Goal: Information Seeking & Learning: Learn about a topic

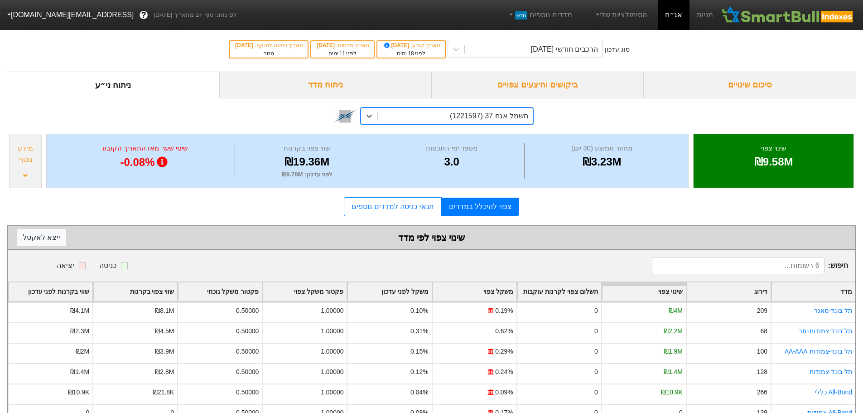
scroll to position [28, 0]
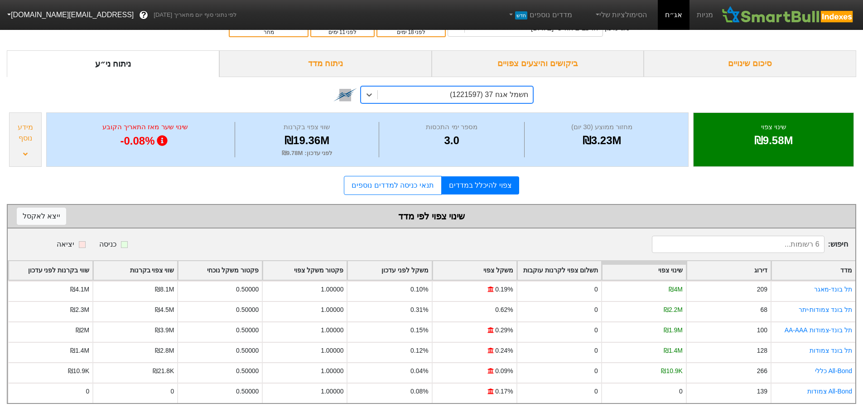
click at [536, 56] on div "ביקושים והיצעים צפויים" at bounding box center [538, 63] width 212 height 27
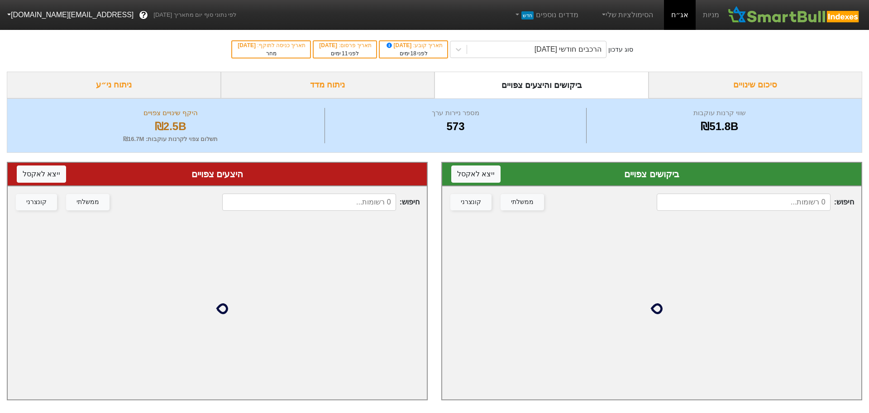
click at [744, 202] on input at bounding box center [744, 201] width 174 height 17
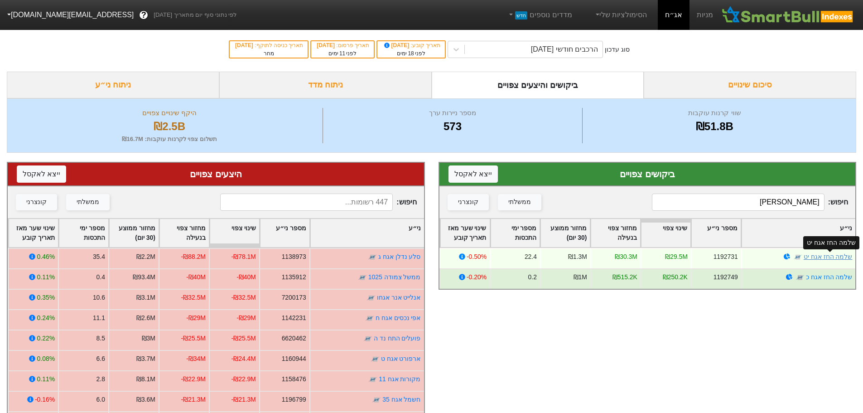
type input "[PERSON_NAME]"
click at [830, 256] on link "שלמה החז אגח יט" at bounding box center [827, 256] width 49 height 7
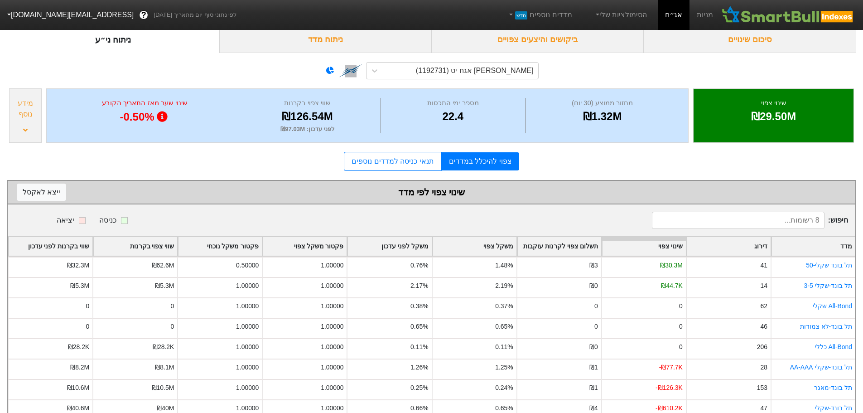
scroll to position [69, 0]
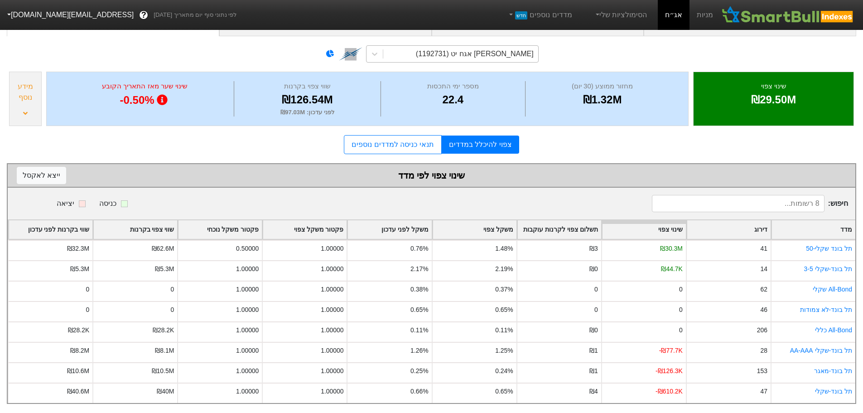
click at [505, 48] on div "[PERSON_NAME] אגח יט (1192731)" at bounding box center [475, 53] width 118 height 11
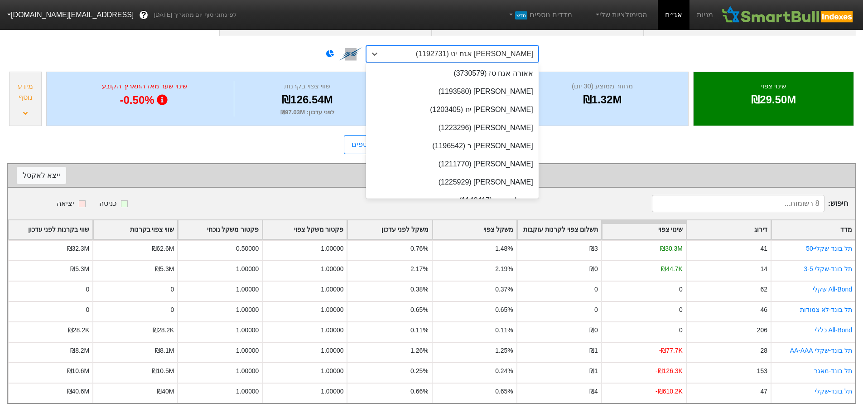
scroll to position [16156, 0]
click at [522, 50] on div "[PERSON_NAME] אגח יט (1192731)" at bounding box center [475, 53] width 118 height 11
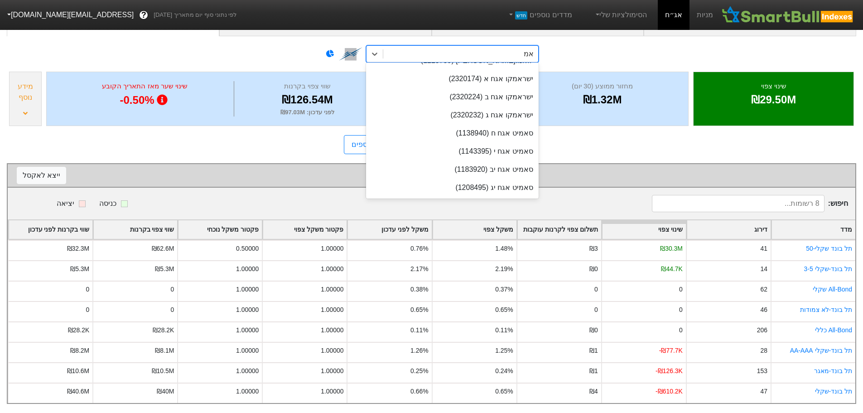
scroll to position [0, 0]
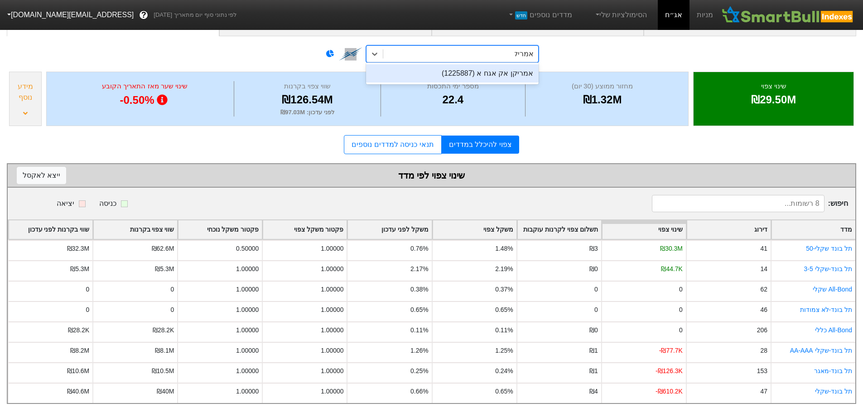
type input "אמריקן"
click at [498, 70] on div "אמריקן אק אגח א (1225887)" at bounding box center [452, 73] width 173 height 18
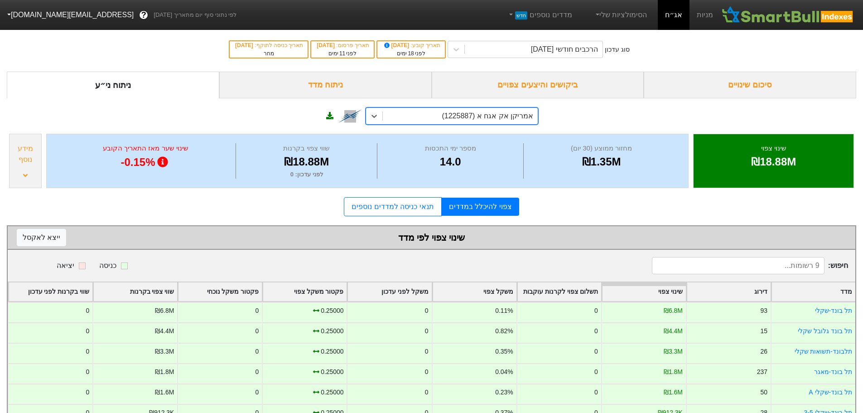
scroll to position [45, 0]
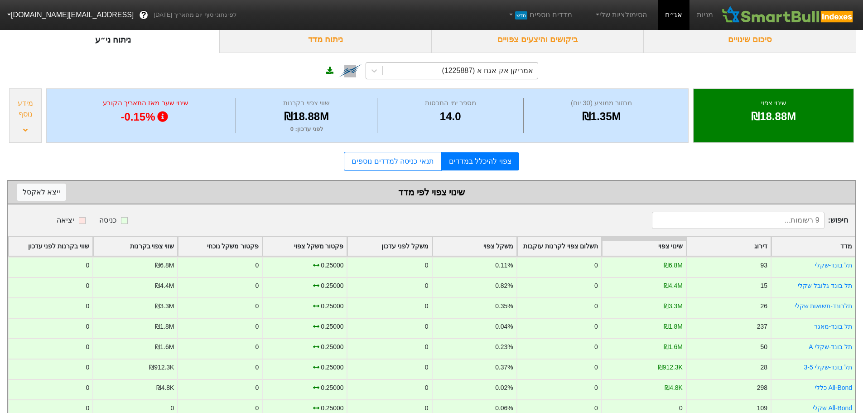
click at [562, 39] on div "ביקושים והיצעים צפויים" at bounding box center [538, 39] width 212 height 27
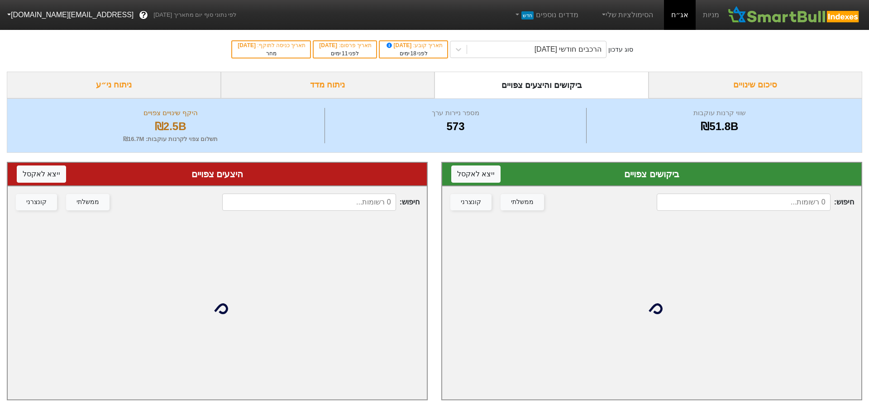
click at [729, 198] on input at bounding box center [744, 201] width 174 height 17
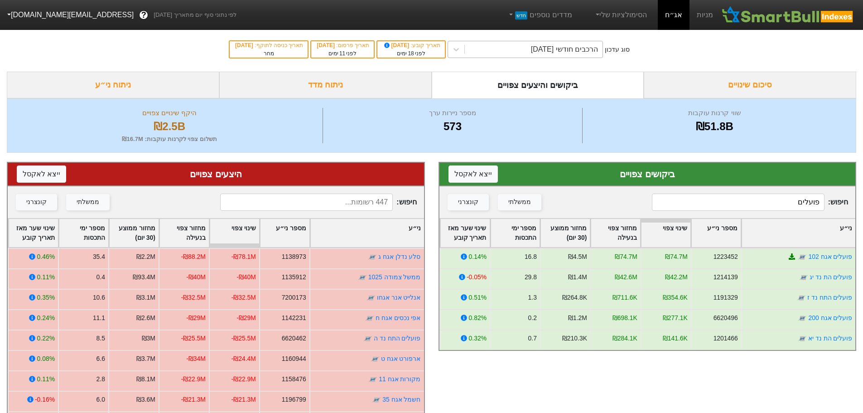
click at [558, 49] on div "הרכבים חודשי [DATE]" at bounding box center [564, 49] width 67 height 11
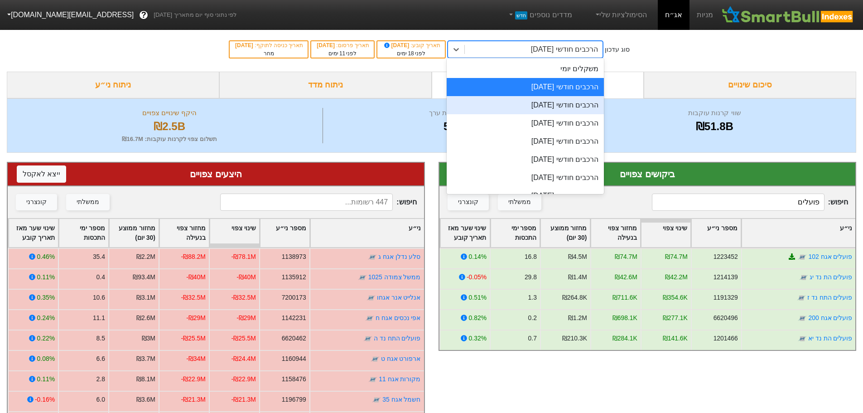
click at [556, 108] on div "הרכבים חודשי [DATE]" at bounding box center [525, 105] width 157 height 18
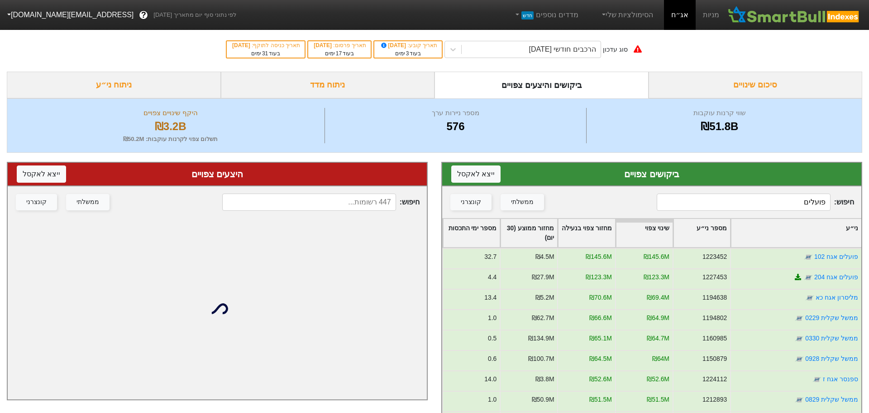
click at [763, 206] on input "פועלים" at bounding box center [744, 201] width 174 height 17
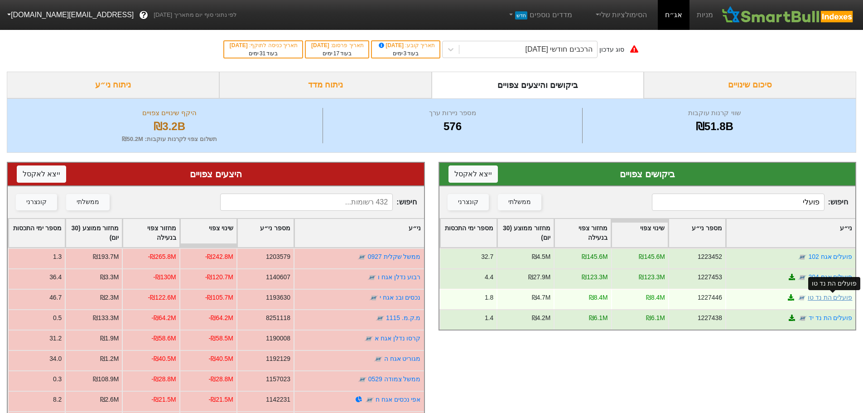
type input "פועלי"
click at [829, 298] on link "פועלים הת נד טו" at bounding box center [829, 296] width 45 height 7
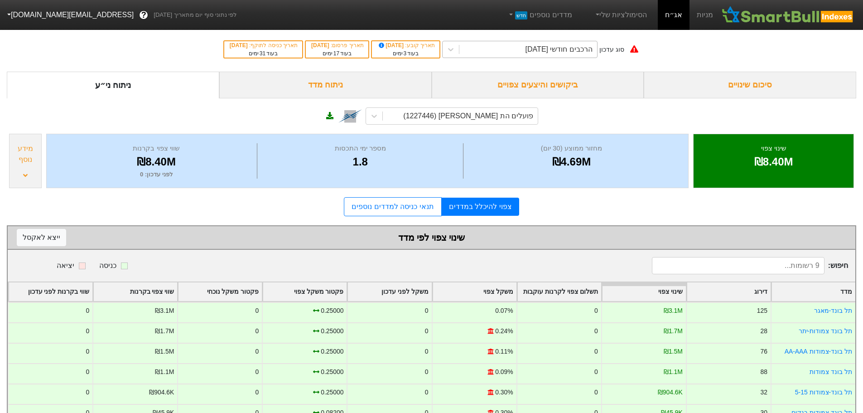
click at [556, 52] on div "הרכבים חודשי [DATE]" at bounding box center [558, 49] width 67 height 11
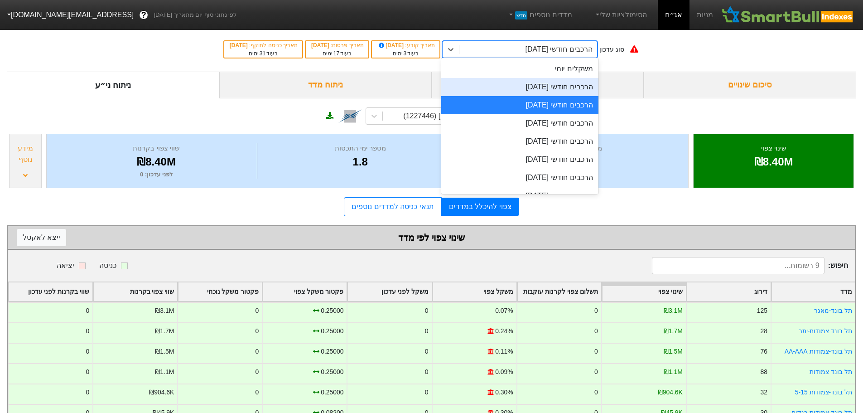
click at [549, 89] on div "הרכבים חודשי [DATE]" at bounding box center [519, 87] width 157 height 18
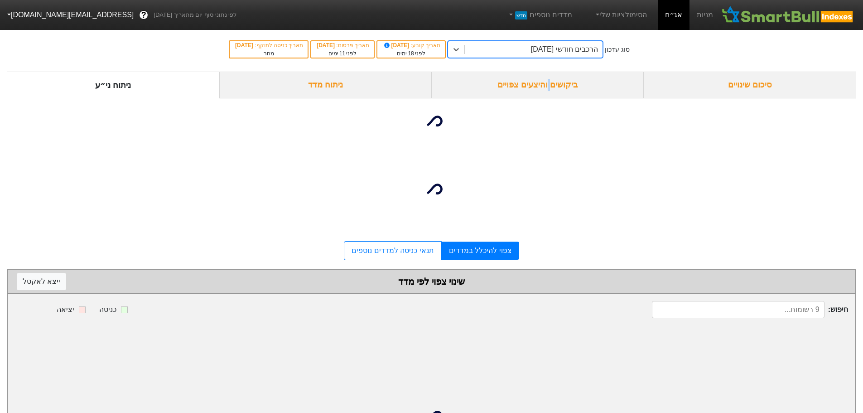
click at [549, 89] on div "ביקושים והיצעים צפויים" at bounding box center [538, 85] width 212 height 27
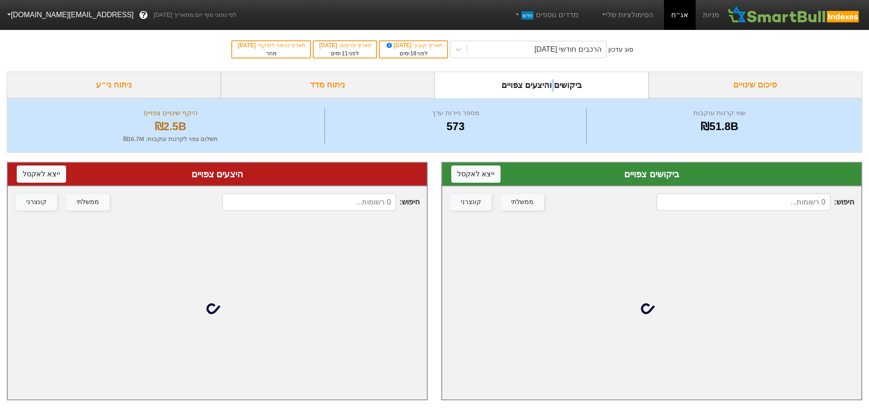
click at [712, 193] on div "חיפוש : ממשלתי קונצרני" at bounding box center [651, 202] width 419 height 32
click at [712, 203] on input at bounding box center [744, 201] width 174 height 17
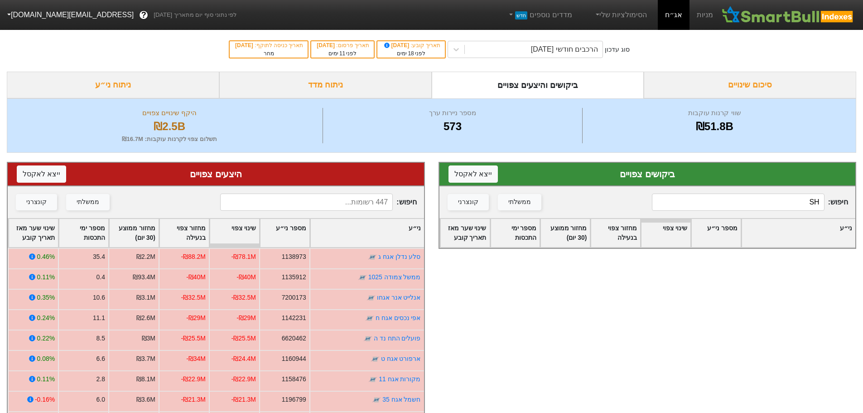
type input "S"
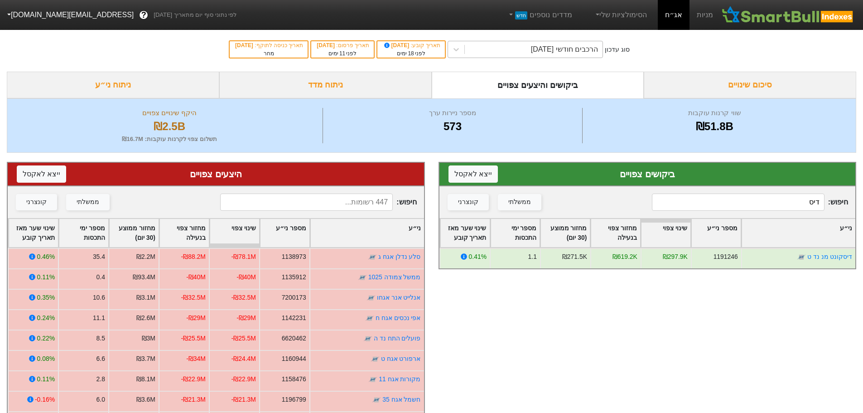
click at [554, 48] on div "הרכבים חודשי [DATE]" at bounding box center [564, 49] width 67 height 11
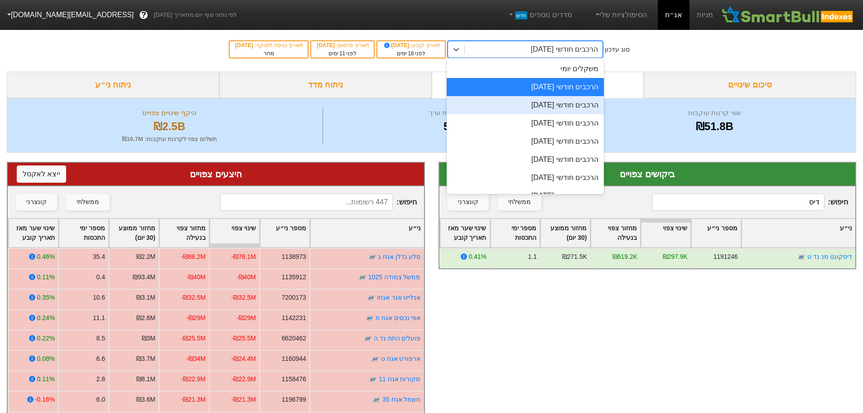
click at [544, 108] on div "הרכבים חודשי [DATE]" at bounding box center [525, 105] width 157 height 18
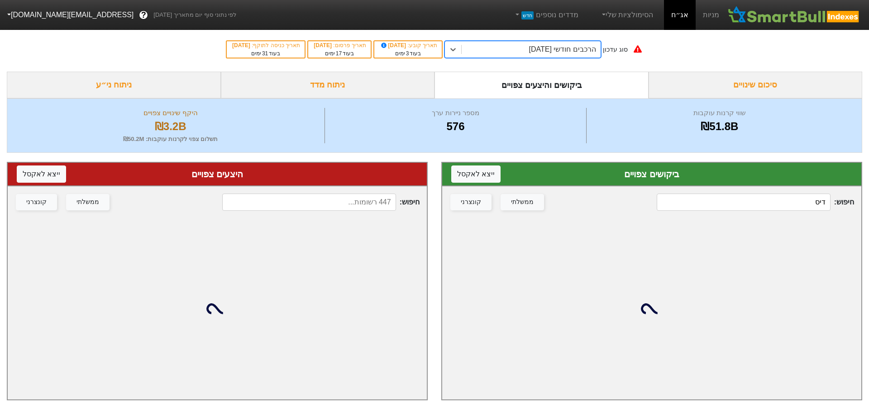
click at [775, 204] on input "דיס" at bounding box center [744, 201] width 174 height 17
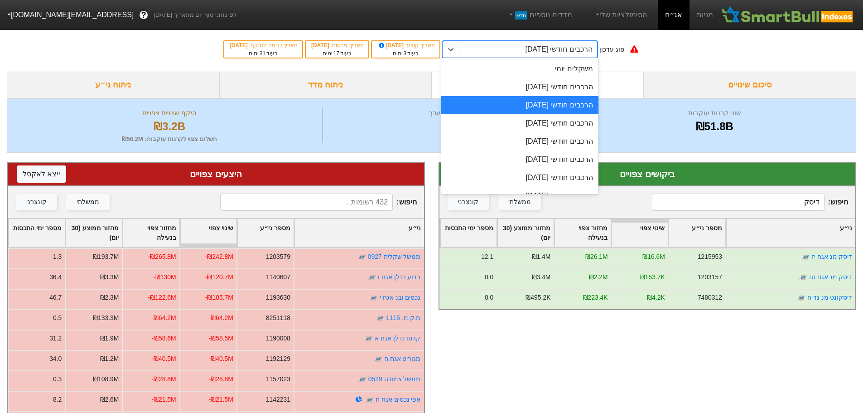
click at [574, 49] on div "הרכבים חודשי [DATE]" at bounding box center [558, 49] width 67 height 11
click at [554, 127] on div "הרכבים חודשי [DATE]" at bounding box center [519, 123] width 157 height 18
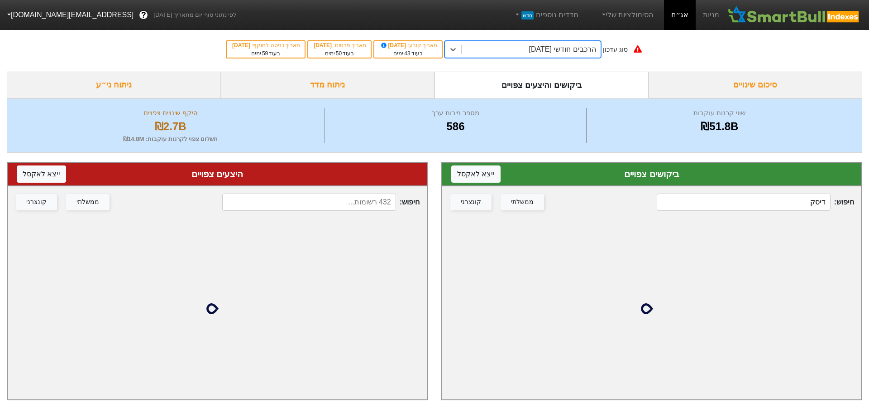
click at [757, 198] on input "דיסק" at bounding box center [744, 201] width 174 height 17
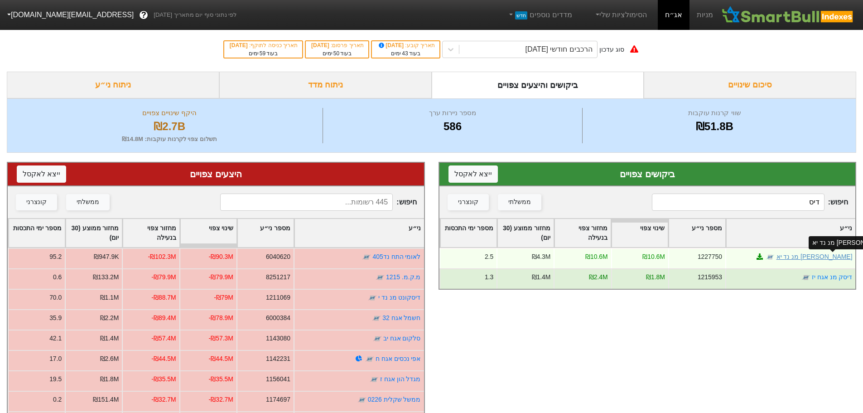
type input "דיס"
click at [834, 257] on link "[PERSON_NAME] מנ נד יא" at bounding box center [814, 256] width 76 height 7
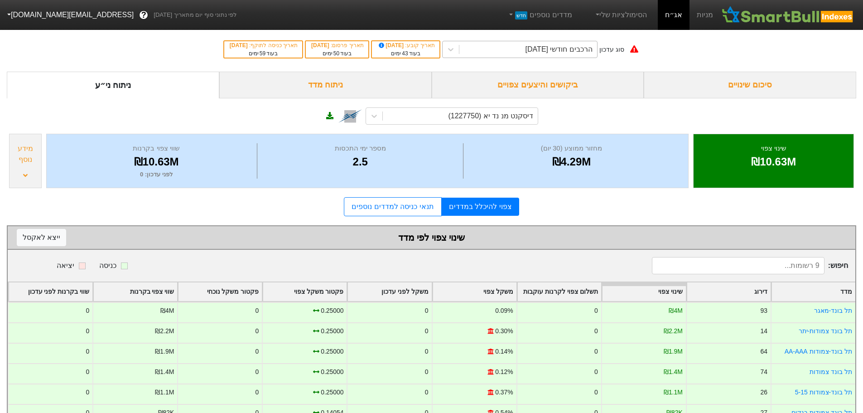
click at [537, 53] on div "הרכבים חודשי [DATE]" at bounding box center [558, 49] width 67 height 11
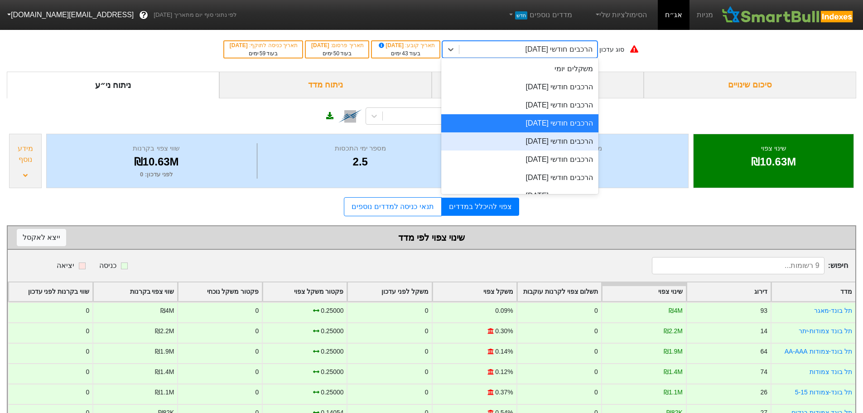
click at [523, 142] on div "הרכבים חודשי [DATE]" at bounding box center [519, 141] width 157 height 18
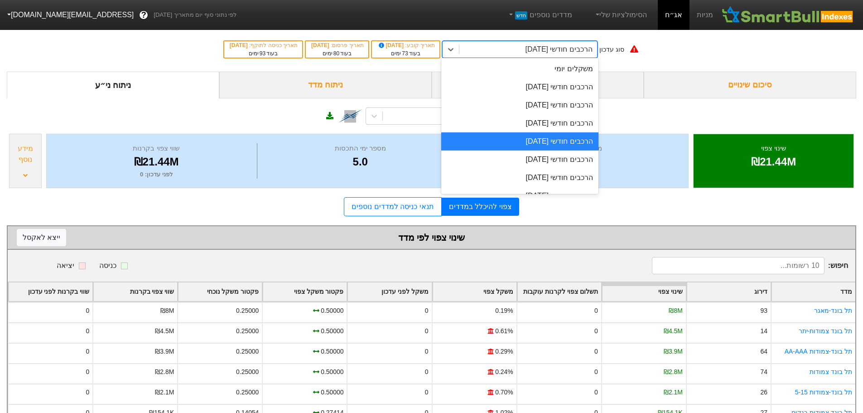
click at [504, 52] on div "הרכבים חודשי [DATE]" at bounding box center [528, 49] width 138 height 16
click at [538, 161] on div "הרכבים חודשי [DATE]" at bounding box center [519, 159] width 157 height 18
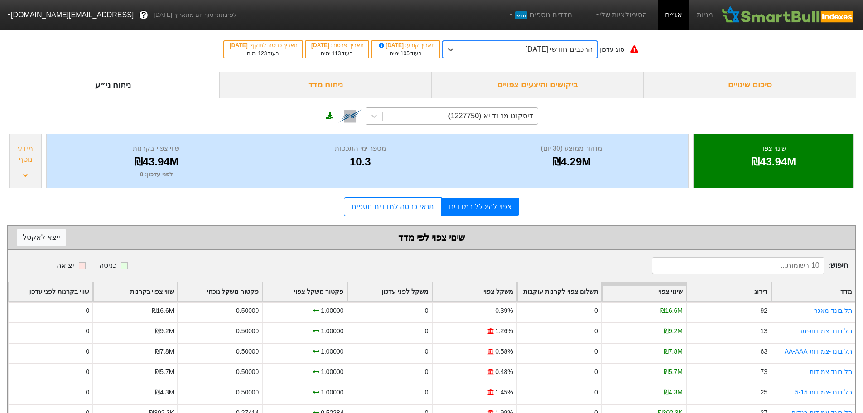
click at [460, 112] on div "דיסקנט מנ נד יא (1227750)" at bounding box center [490, 115] width 85 height 11
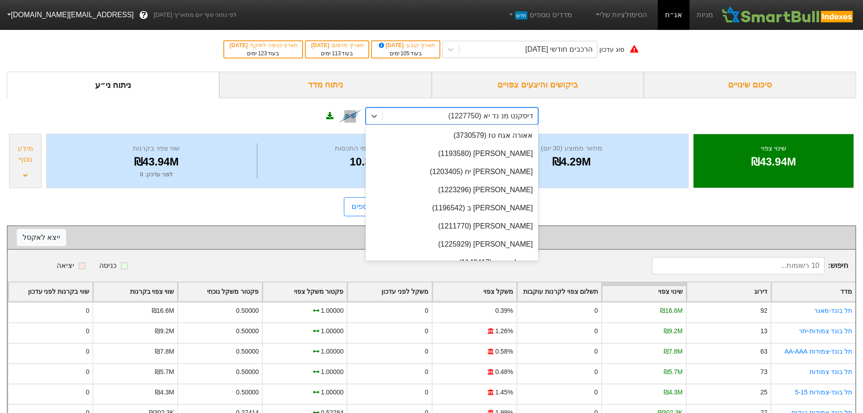
scroll to position [5469, 0]
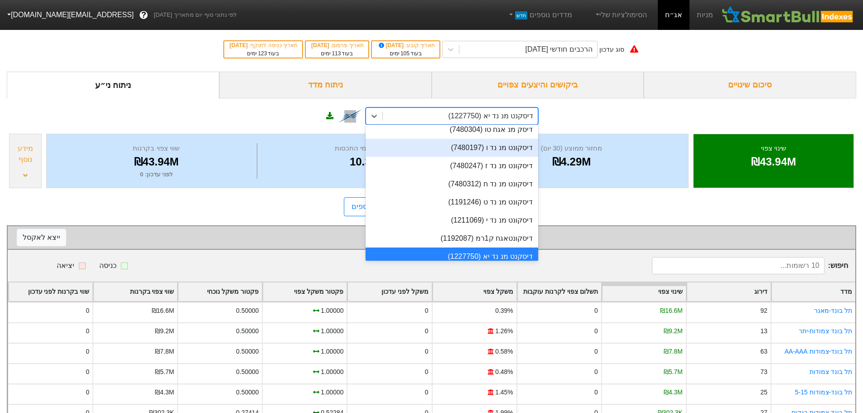
click at [485, 113] on div "דיסקנט מנ נד יא (1227750)" at bounding box center [490, 115] width 85 height 11
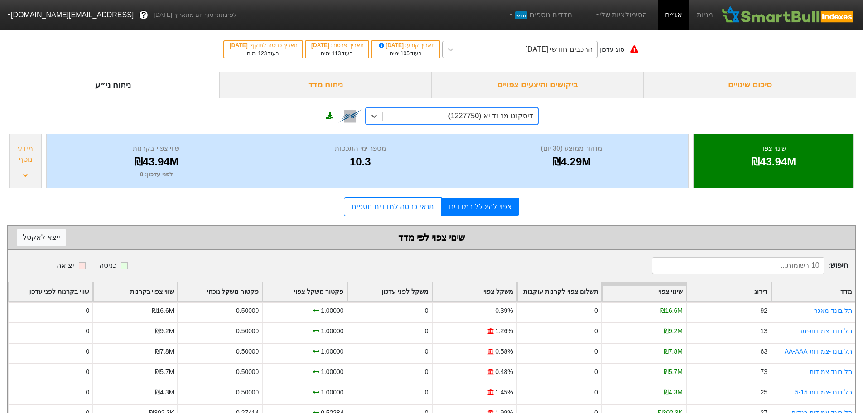
click at [570, 54] on div "הרכבים חודשי [DATE]" at bounding box center [558, 49] width 67 height 11
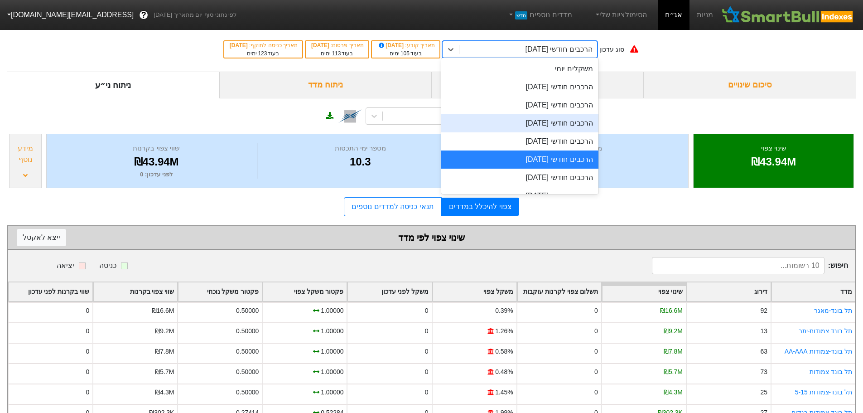
click at [569, 123] on div "הרכבים חודשי [DATE]" at bounding box center [519, 123] width 157 height 18
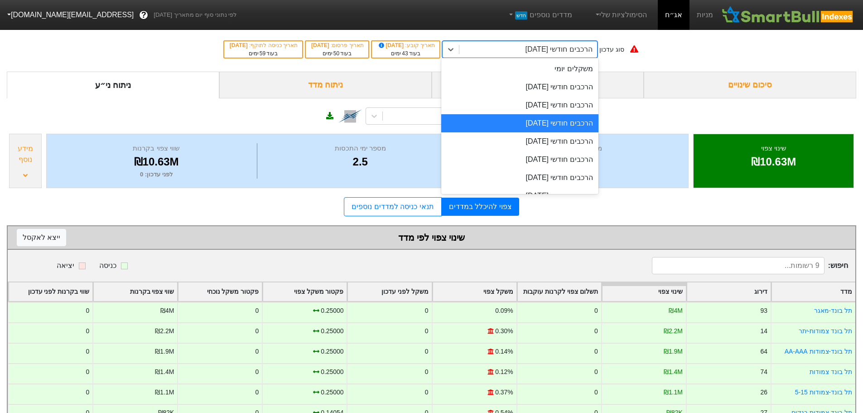
click at [542, 52] on div "הרכבים חודשי [DATE]" at bounding box center [558, 49] width 67 height 11
click at [537, 142] on div "הרכבים חודשי [DATE]" at bounding box center [519, 141] width 157 height 18
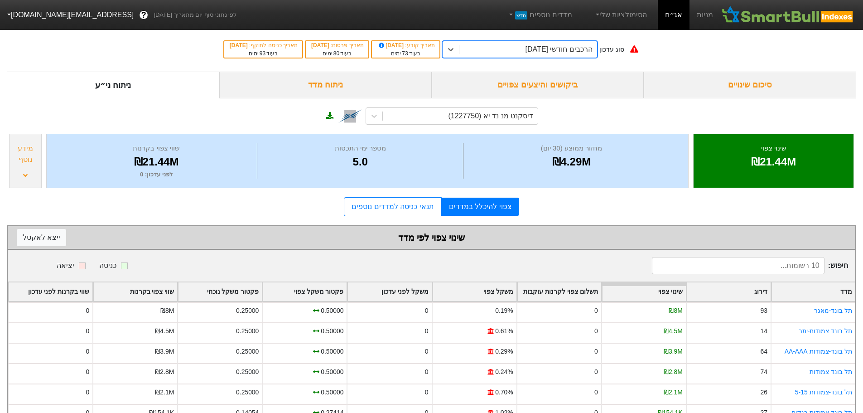
click at [551, 51] on div "הרכבים חודשי [DATE]" at bounding box center [558, 49] width 67 height 11
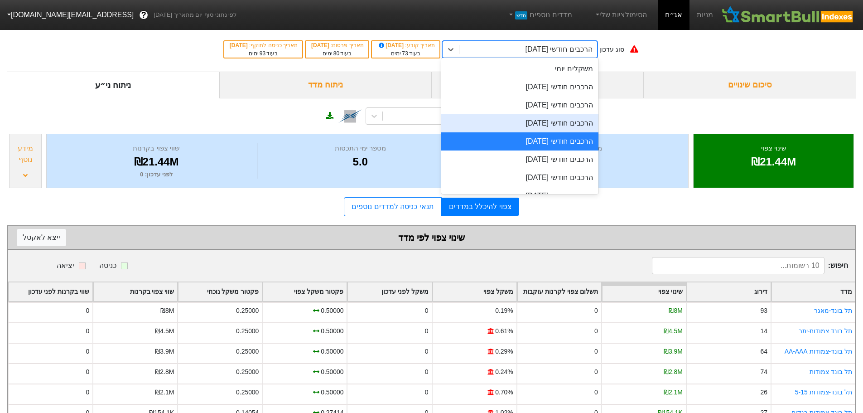
click at [540, 127] on div "הרכבים חודשי [DATE]" at bounding box center [519, 123] width 157 height 18
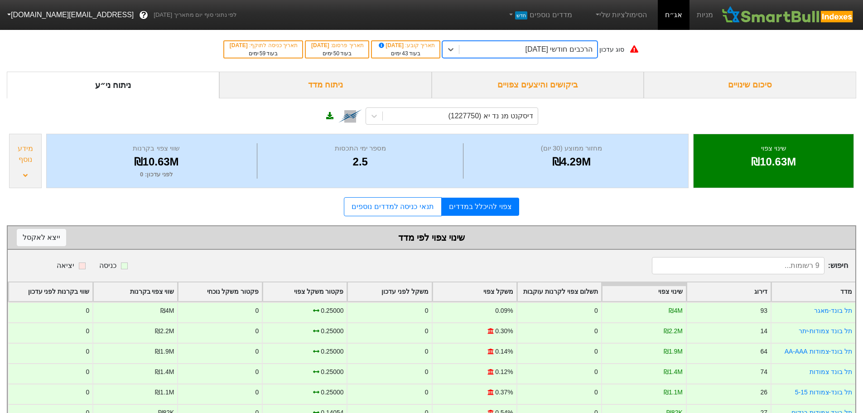
click at [545, 51] on div "הרכבים חודשי [DATE]" at bounding box center [558, 49] width 67 height 11
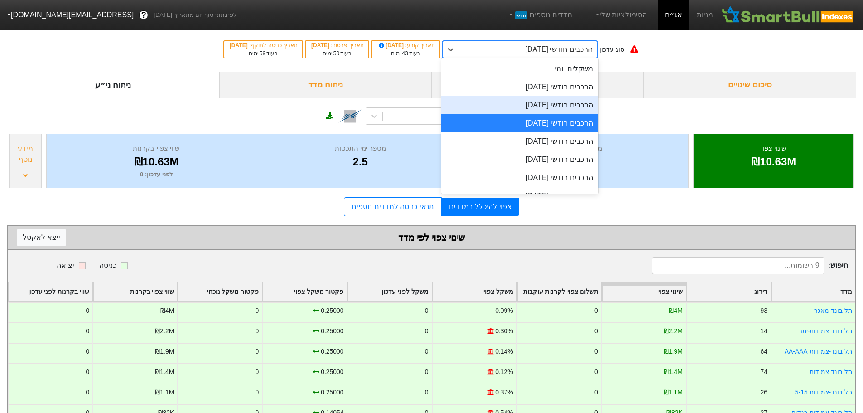
click at [543, 108] on div "הרכבים חודשי [DATE]" at bounding box center [519, 105] width 157 height 18
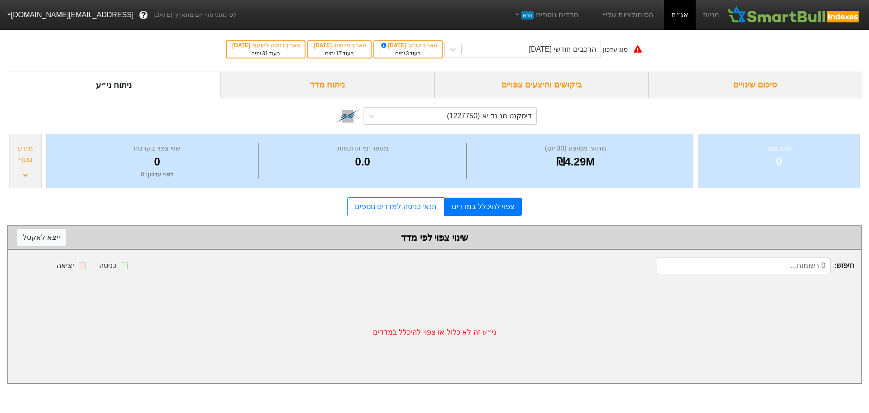
click at [558, 84] on div "ביקושים והיצעים צפויים" at bounding box center [542, 85] width 214 height 27
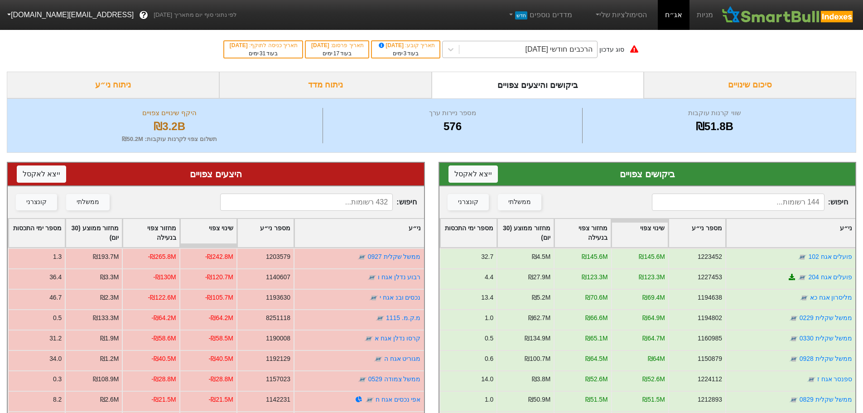
click at [573, 52] on div "הרכבים חודשי [DATE]" at bounding box center [558, 49] width 67 height 11
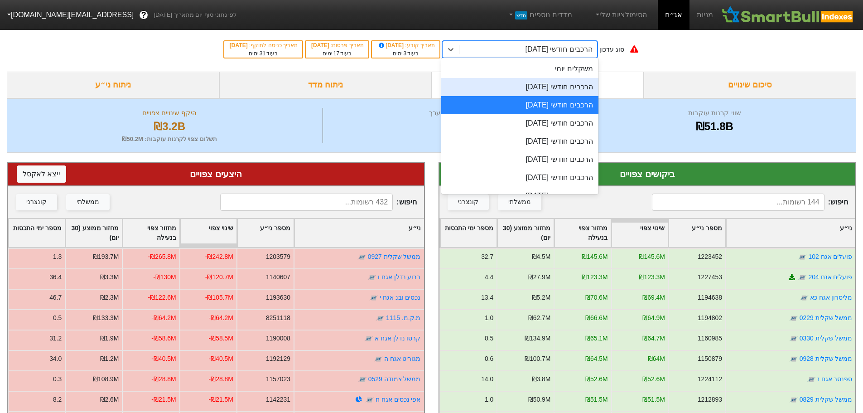
click at [556, 87] on div "הרכבים חודשי [DATE]" at bounding box center [519, 87] width 157 height 18
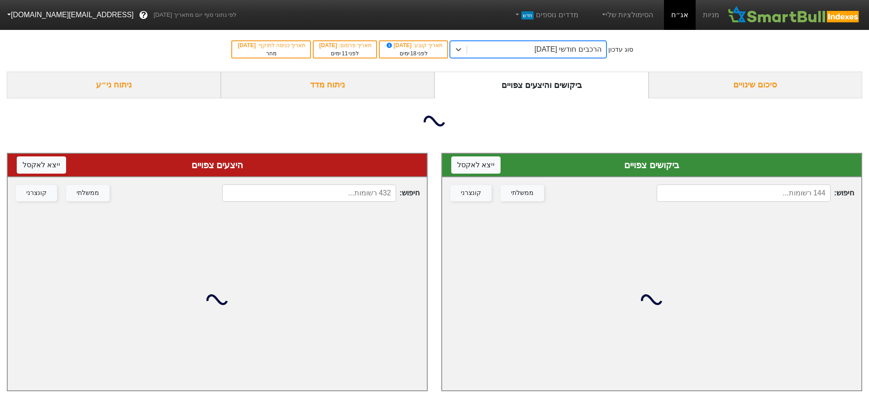
click at [556, 87] on div "ביקושים והיצעים צפויים" at bounding box center [542, 85] width 214 height 27
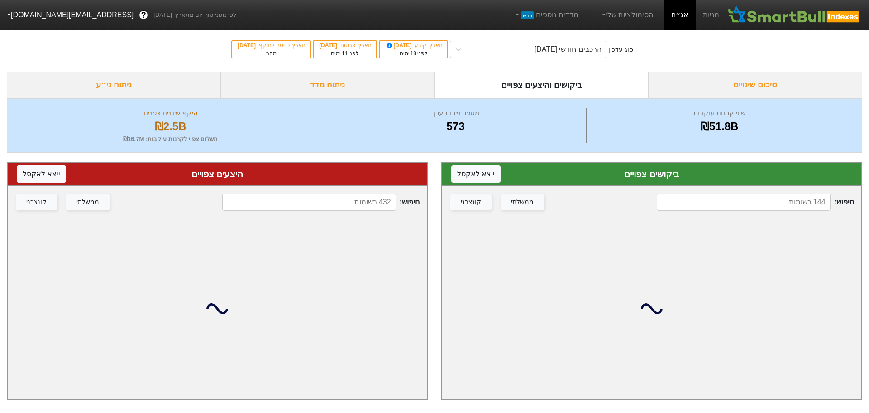
click at [734, 206] on input at bounding box center [744, 201] width 174 height 17
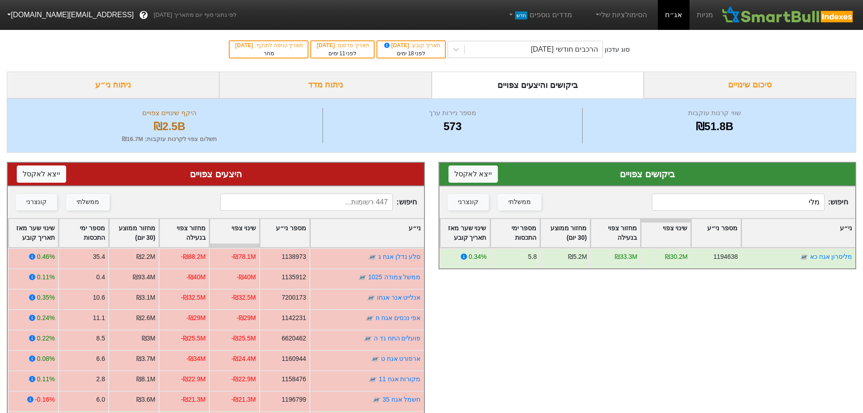
type input "מליס"
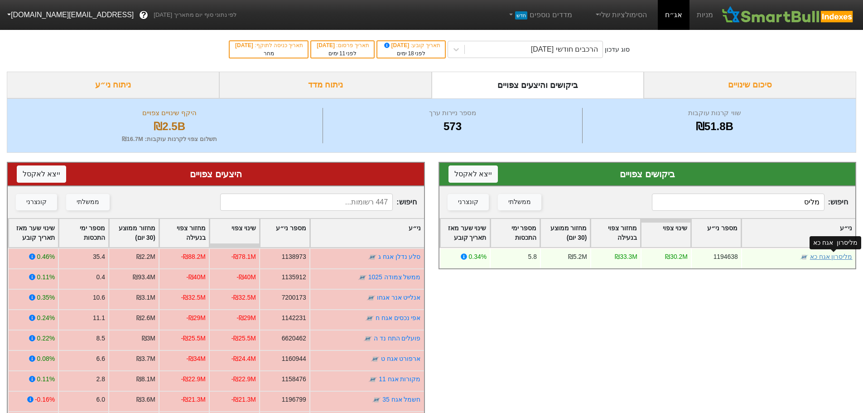
click at [823, 259] on link "מליסרון אגח כא" at bounding box center [830, 256] width 43 height 7
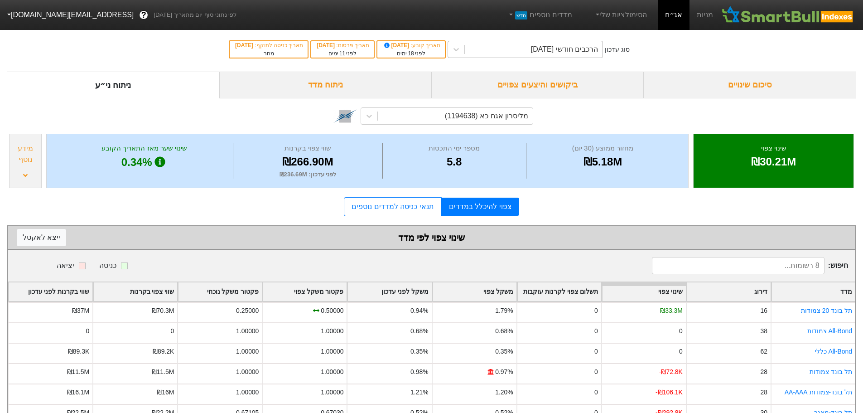
click at [562, 53] on div "הרכבים חודשי [DATE]" at bounding box center [564, 49] width 67 height 11
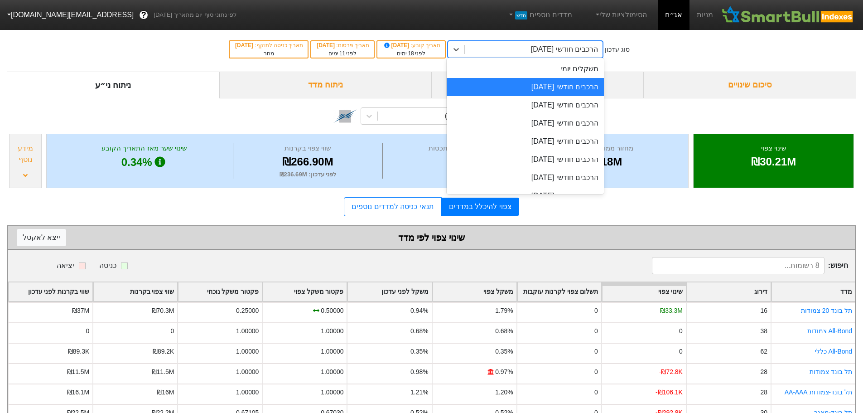
click at [562, 53] on div "הרכבים חודשי [DATE]" at bounding box center [564, 49] width 67 height 11
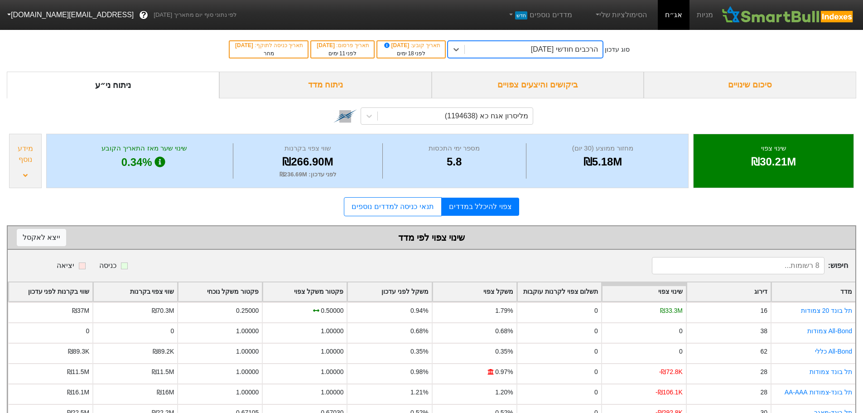
click at [559, 87] on div "ביקושים והיצעים צפויים" at bounding box center [538, 85] width 212 height 27
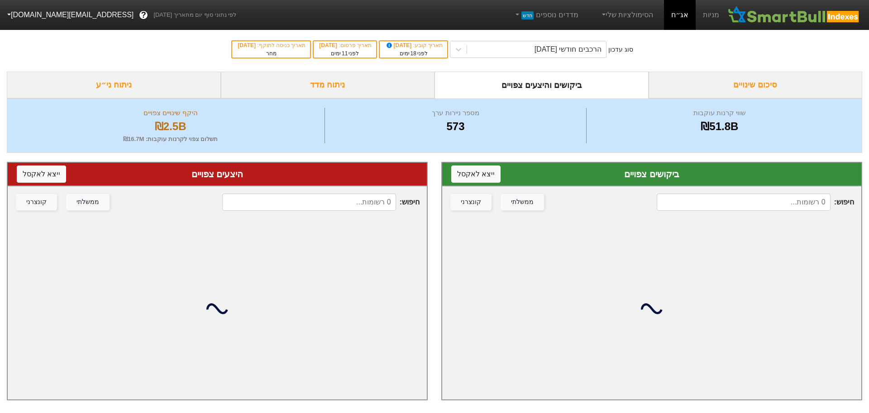
click at [748, 198] on input at bounding box center [744, 201] width 174 height 17
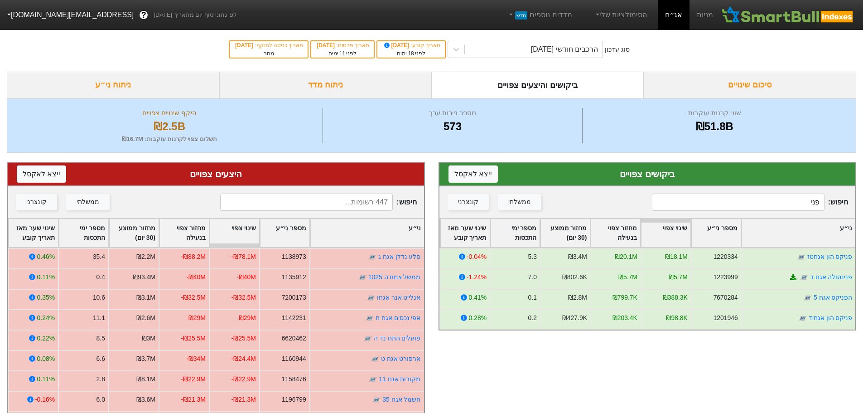
type input "פניק"
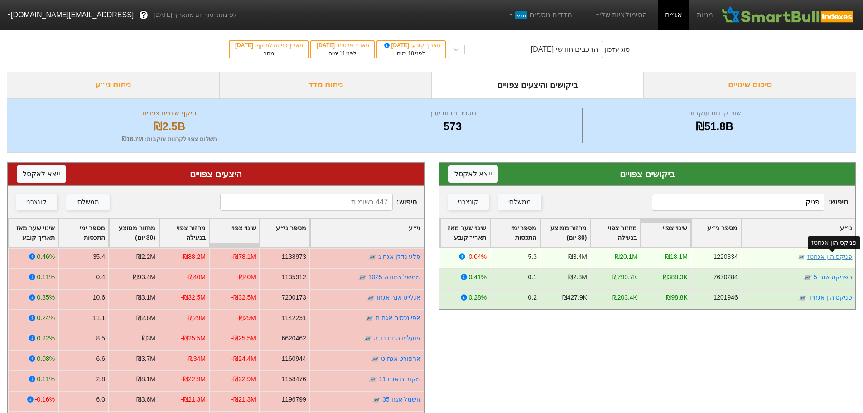
click at [828, 257] on link "פניקס הון אגחטז" at bounding box center [829, 256] width 45 height 7
